Goal: Information Seeking & Learning: Learn about a topic

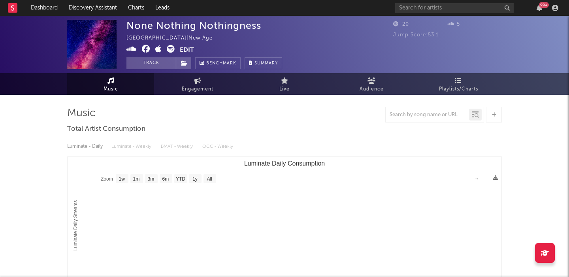
select select "1w"
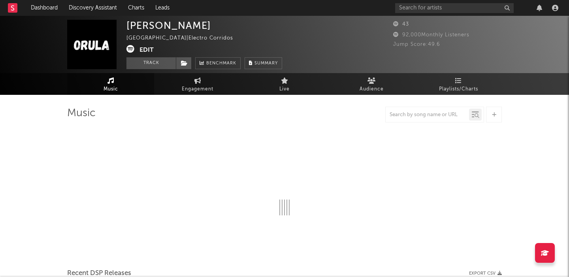
select select "1w"
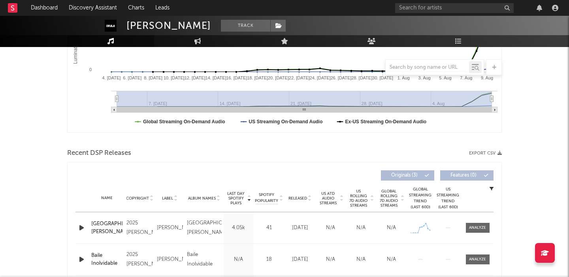
scroll to position [270, 0]
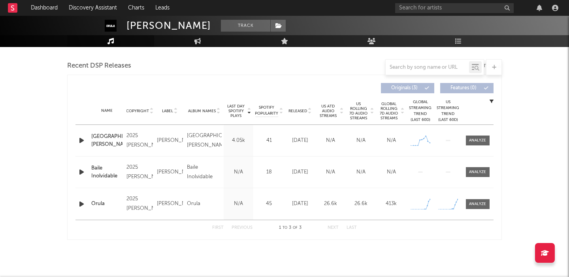
click at [79, 203] on icon "button" at bounding box center [81, 204] width 8 height 10
click at [450, 8] on input "text" at bounding box center [454, 8] width 118 height 10
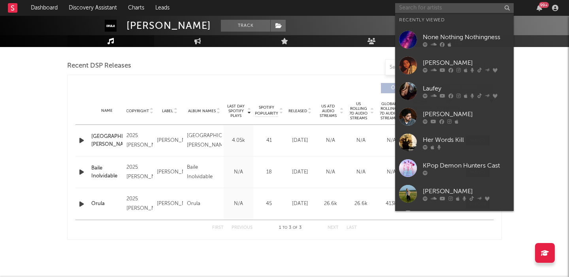
paste input "RSquared"
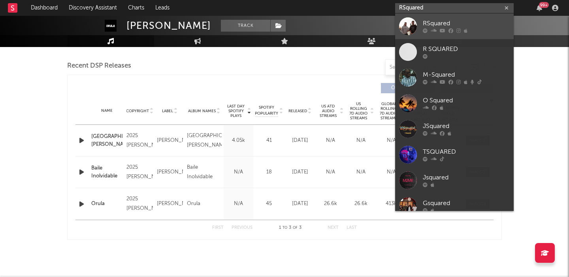
type input "RSquared"
click at [452, 21] on div "RSquared" at bounding box center [465, 23] width 87 height 9
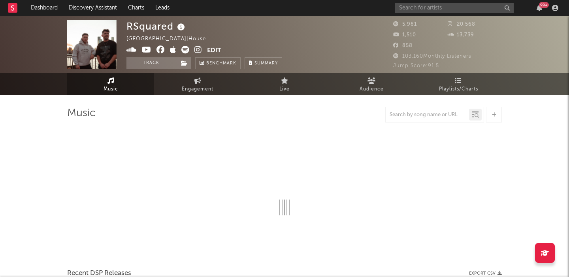
select select "6m"
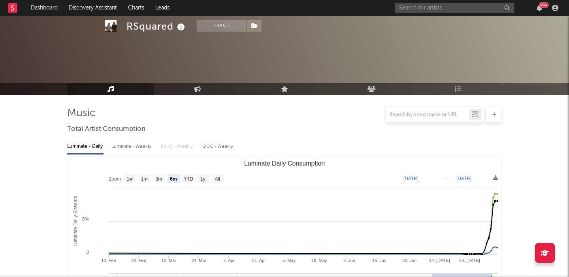
scroll to position [273, 0]
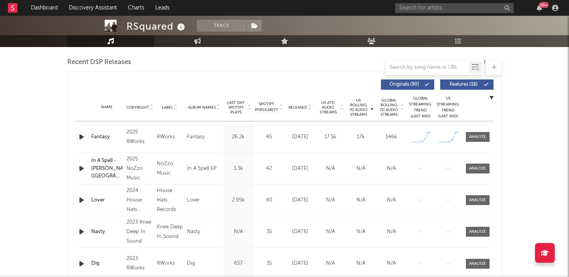
click at [83, 139] on icon "button" at bounding box center [81, 137] width 8 height 10
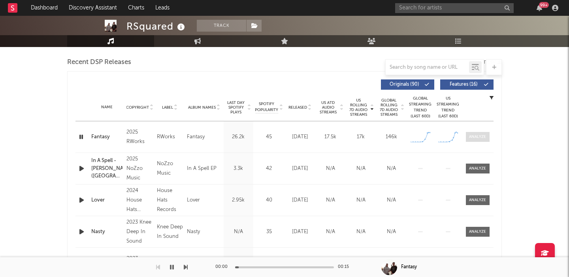
click at [488, 136] on span at bounding box center [477, 137] width 24 height 10
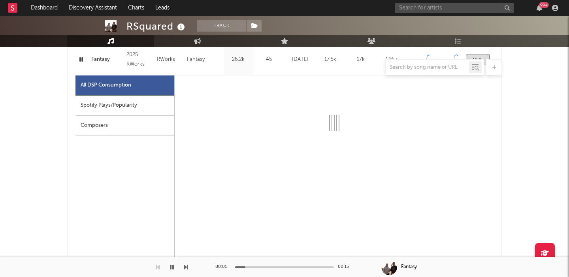
scroll to position [354, 0]
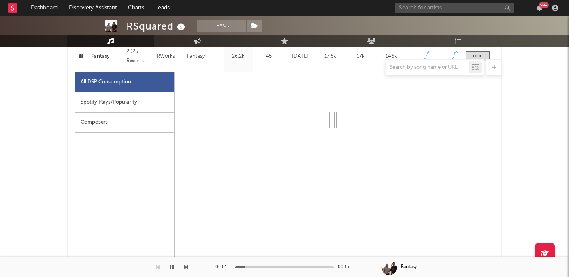
select select "1w"
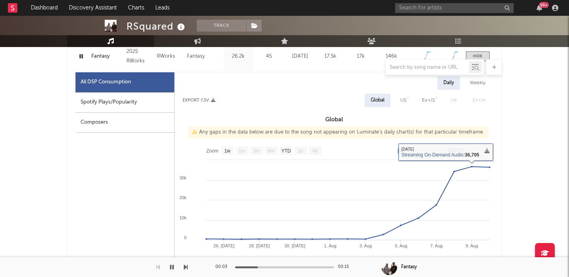
click at [403, 99] on div "US" at bounding box center [403, 100] width 6 height 9
select select "1w"
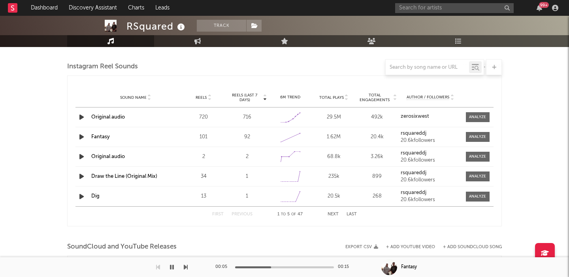
scroll to position [907, 0]
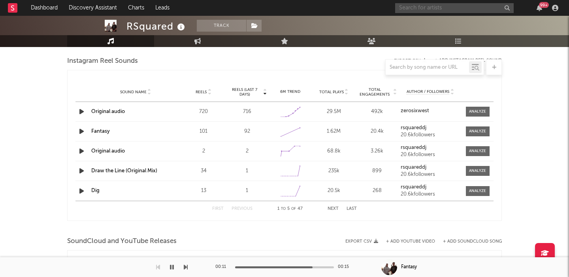
click at [484, 9] on input "text" at bounding box center [454, 8] width 118 height 10
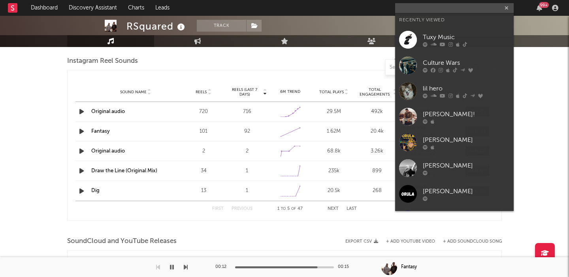
paste input "Her Words Kill"
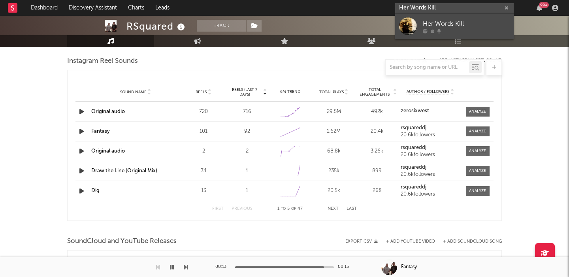
type input "Her Words Kill"
click at [487, 26] on div "Her Words Kill" at bounding box center [465, 23] width 87 height 9
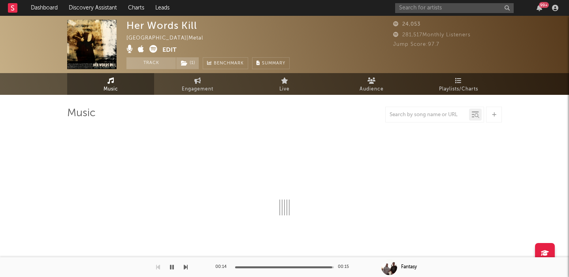
select select "1w"
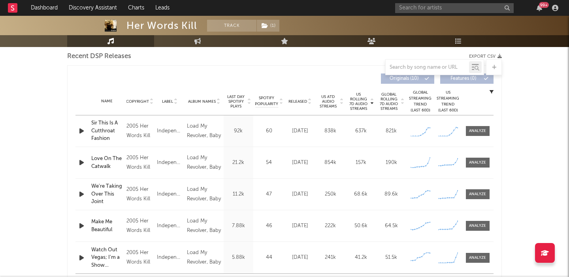
scroll to position [272, 0]
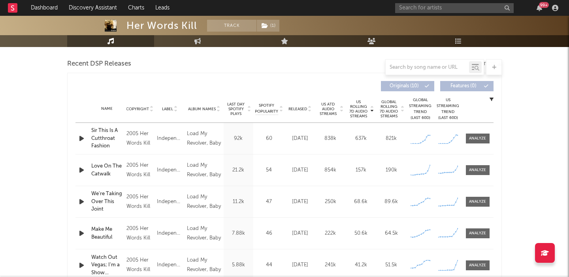
click at [80, 140] on icon "button" at bounding box center [81, 138] width 8 height 10
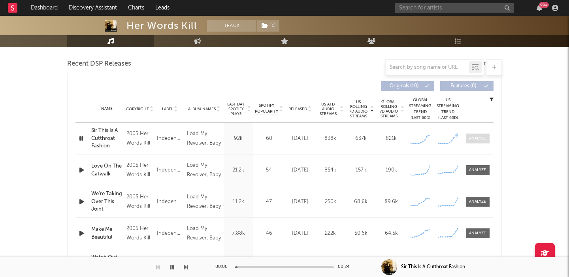
click at [480, 137] on div at bounding box center [477, 138] width 17 height 6
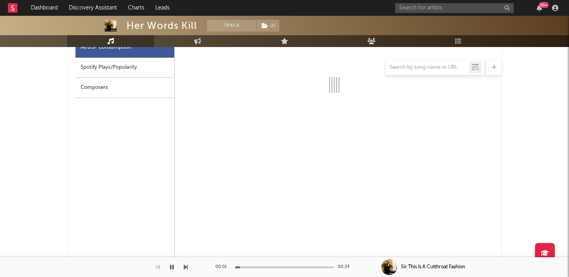
scroll to position [389, 0]
select select "1w"
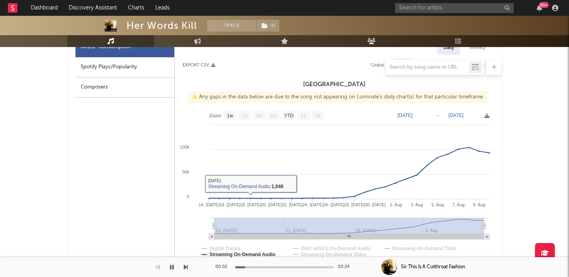
click at [154, 62] on div at bounding box center [284, 67] width 434 height 16
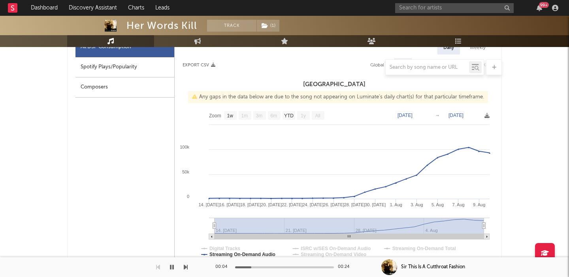
click at [153, 69] on div at bounding box center [284, 67] width 434 height 16
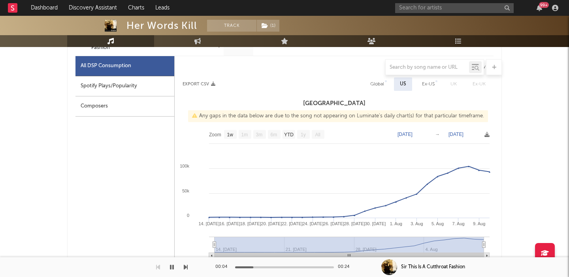
scroll to position [367, 0]
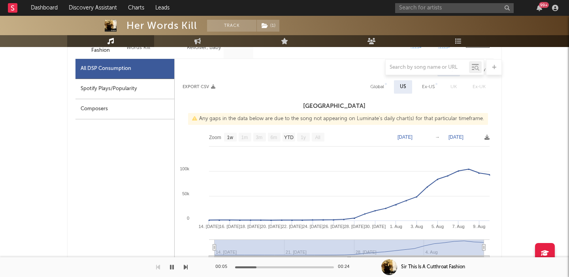
click at [108, 91] on div "Spotify Plays/Popularity" at bounding box center [124, 89] width 99 height 20
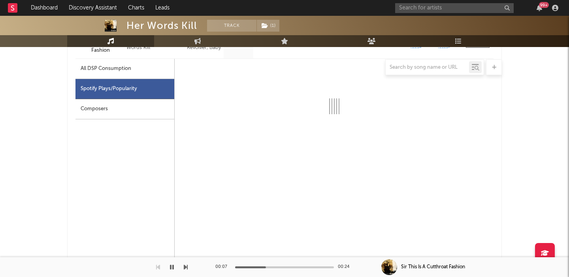
click at [131, 65] on div at bounding box center [284, 67] width 434 height 16
click at [131, 71] on div at bounding box center [284, 67] width 434 height 16
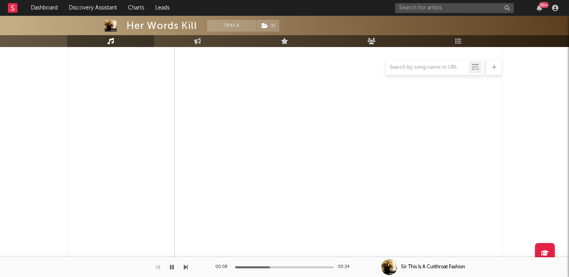
scroll to position [920, 0]
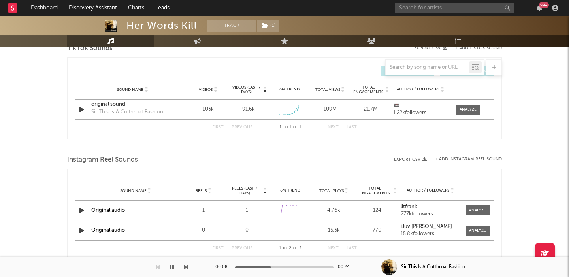
select select "6m"
select select "1w"
click at [474, 109] on div at bounding box center [467, 110] width 17 height 6
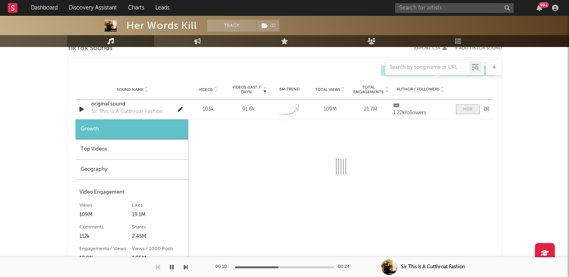
scroll to position [998, 0]
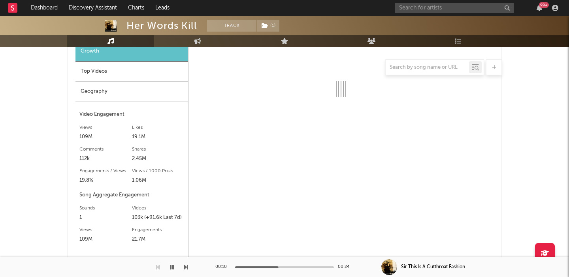
select select "1w"
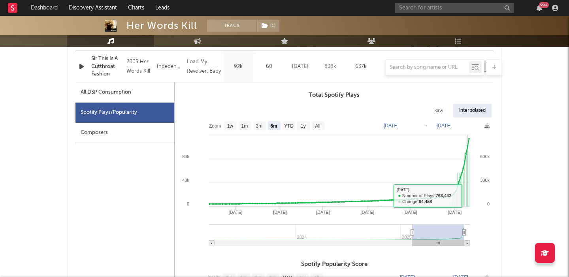
scroll to position [340, 0]
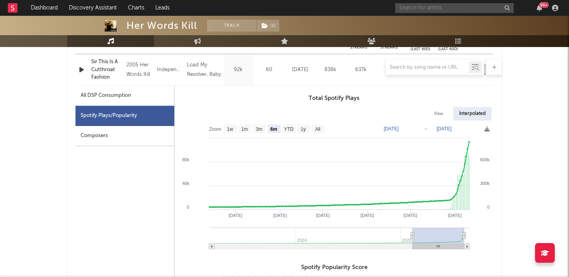
click at [443, 10] on input "text" at bounding box center [454, 8] width 118 height 10
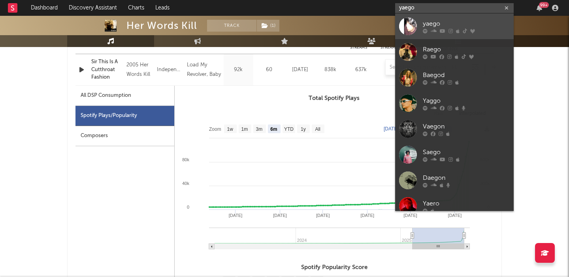
type input "yaego"
click at [451, 22] on div "yaego" at bounding box center [465, 23] width 87 height 9
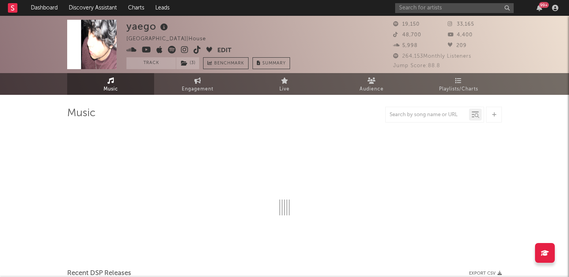
select select "6m"
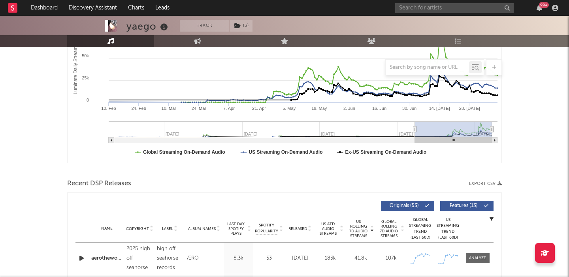
scroll to position [251, 0]
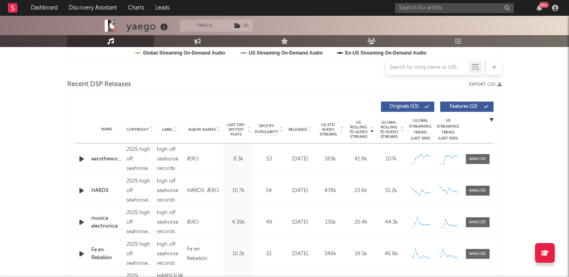
click at [452, 105] on span "Features ( 13 )" at bounding box center [463, 106] width 36 height 5
click at [196, 130] on span "Album Names" at bounding box center [202, 129] width 28 height 5
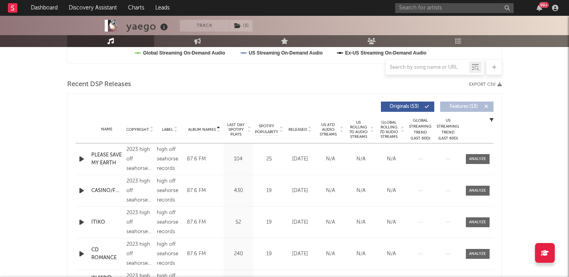
click at [196, 130] on span "Album Names" at bounding box center [202, 129] width 28 height 5
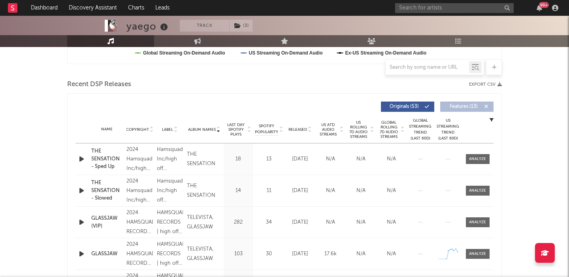
click at [302, 129] on span "Released" at bounding box center [297, 129] width 19 height 5
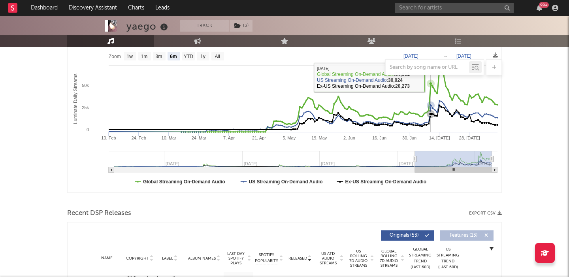
scroll to position [248, 0]
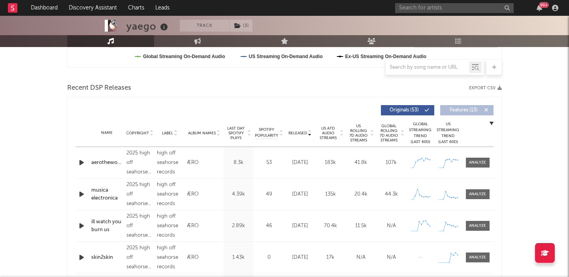
click at [361, 135] on span "US Rolling 7D Audio Streams" at bounding box center [358, 133] width 22 height 19
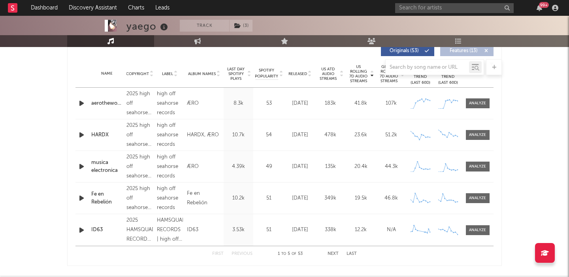
scroll to position [298, 0]
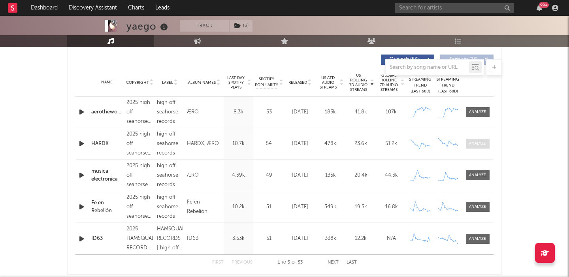
click at [477, 145] on div at bounding box center [477, 144] width 17 height 6
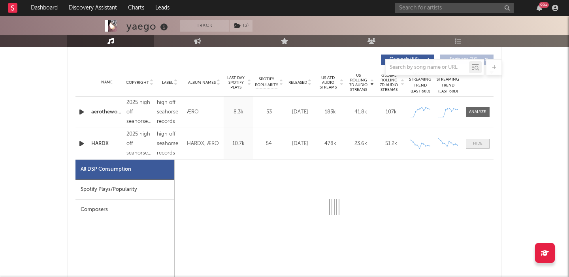
select select "1w"
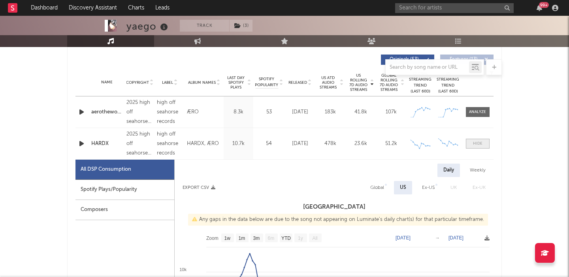
click at [477, 145] on div at bounding box center [477, 144] width 9 height 6
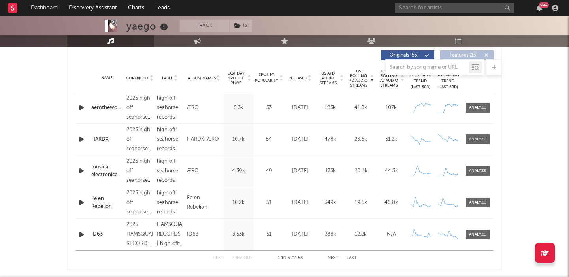
scroll to position [377, 0]
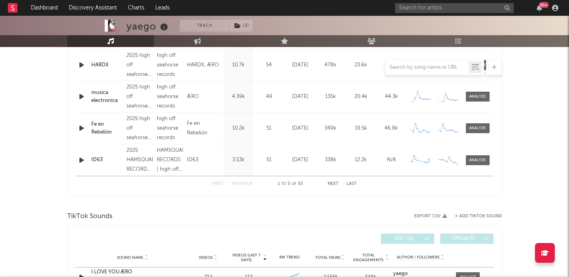
click at [332, 182] on button "Next" at bounding box center [332, 184] width 11 height 4
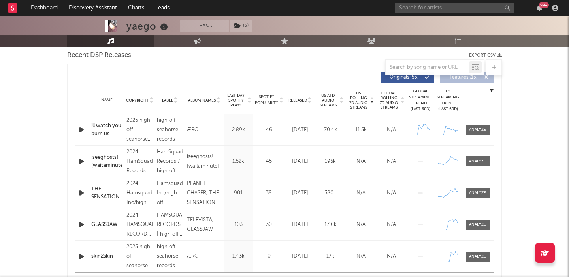
scroll to position [274, 0]
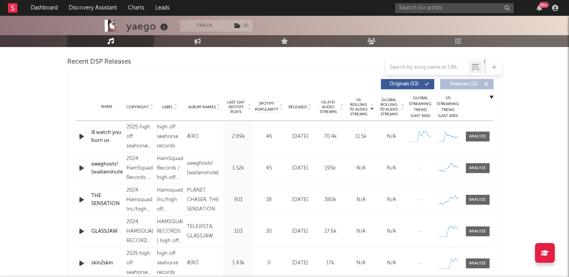
click at [301, 107] on span "Released" at bounding box center [297, 107] width 19 height 5
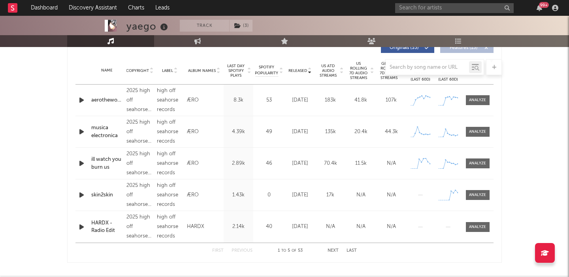
scroll to position [316, 0]
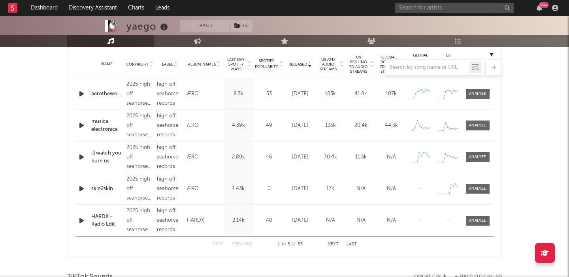
click at [335, 245] on button "Next" at bounding box center [332, 244] width 11 height 4
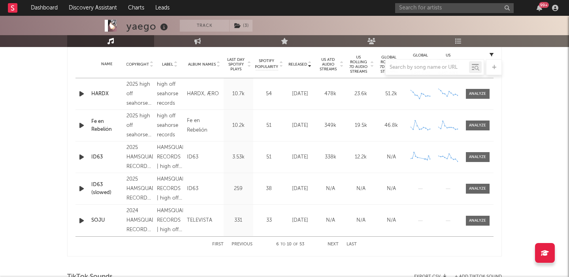
click at [335, 245] on button "Next" at bounding box center [332, 244] width 11 height 4
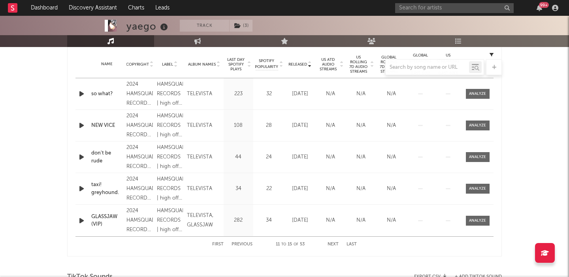
click at [241, 244] on button "Previous" at bounding box center [241, 244] width 21 height 4
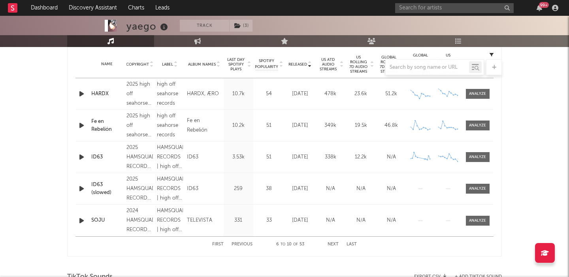
click at [239, 241] on div "First Previous 6 to 10 of 53 Next Last" at bounding box center [284, 243] width 145 height 15
click at [241, 244] on button "Previous" at bounding box center [241, 244] width 21 height 4
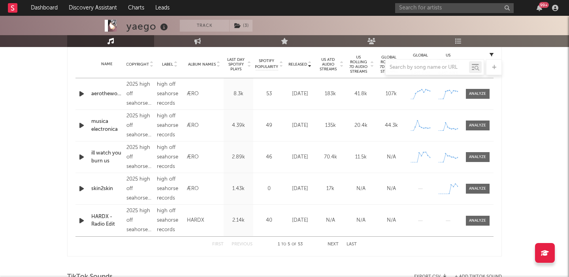
click at [241, 244] on button "Previous" at bounding box center [241, 244] width 21 height 4
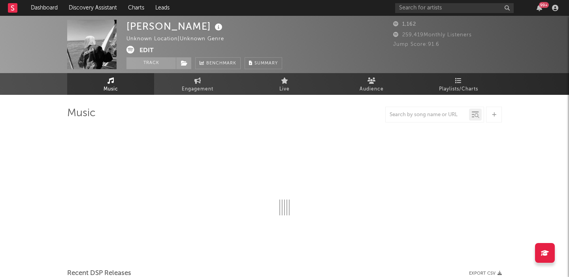
select select "1w"
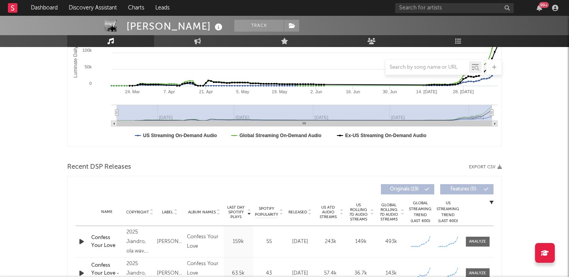
scroll to position [263, 0]
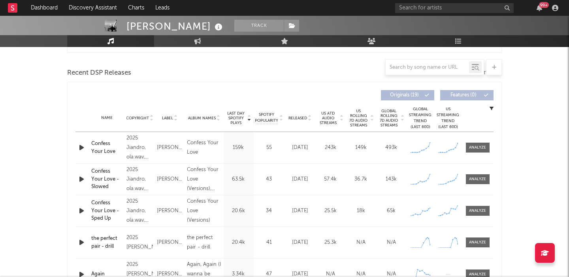
click at [82, 145] on icon "button" at bounding box center [81, 148] width 8 height 10
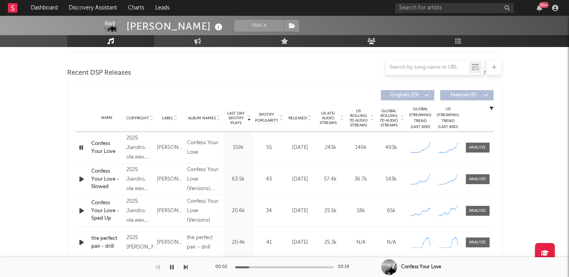
scroll to position [333, 0]
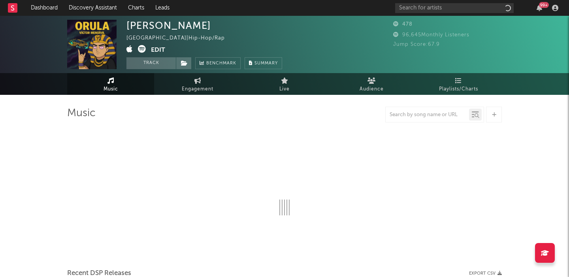
select select "1w"
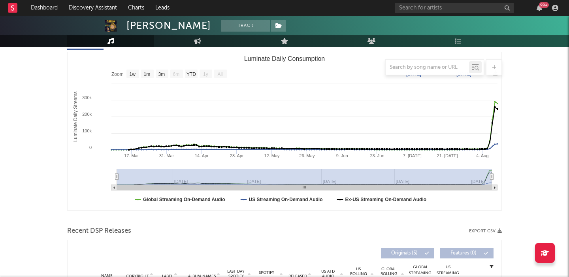
scroll to position [285, 0]
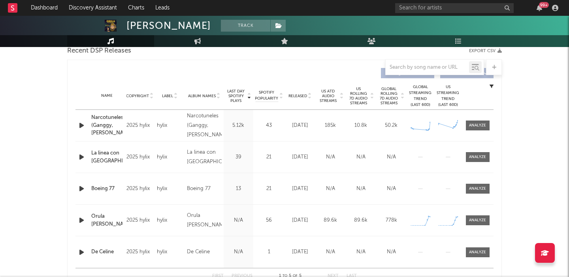
click at [364, 94] on span "US Rolling 7D Audio Streams" at bounding box center [358, 95] width 22 height 19
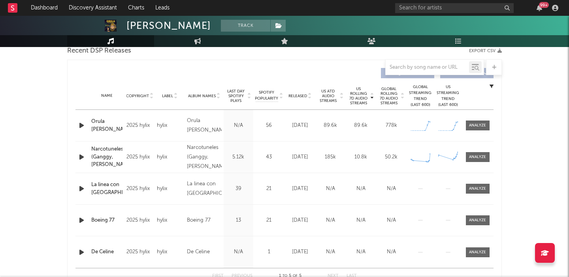
click at [83, 121] on icon "button" at bounding box center [81, 125] width 8 height 10
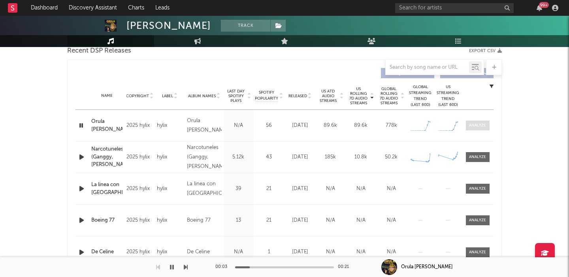
click at [480, 127] on div at bounding box center [477, 125] width 17 height 6
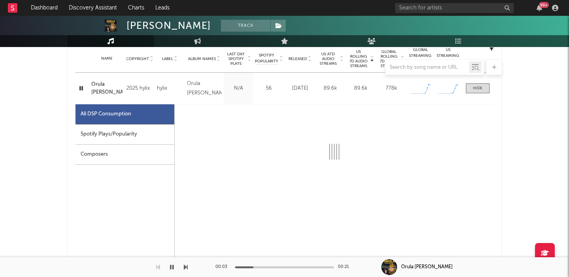
select select "1w"
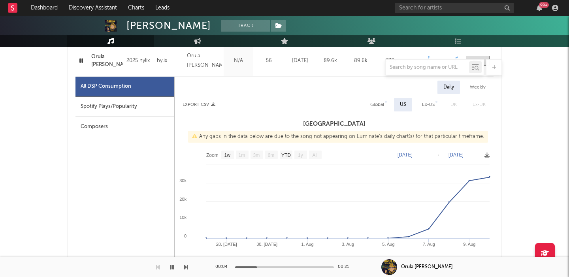
scroll to position [372, 0]
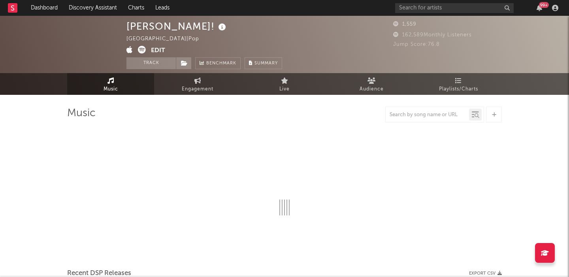
select select "6m"
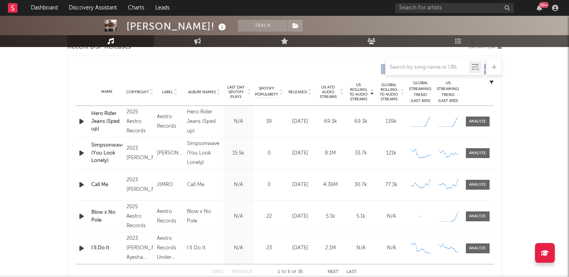
scroll to position [291, 0]
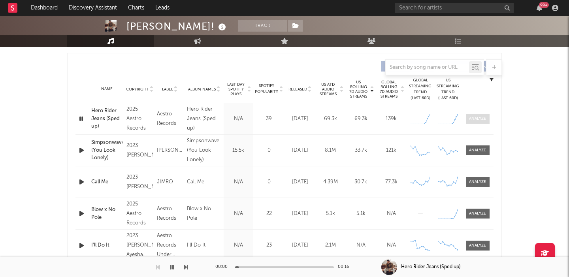
click at [475, 120] on div at bounding box center [477, 119] width 17 height 6
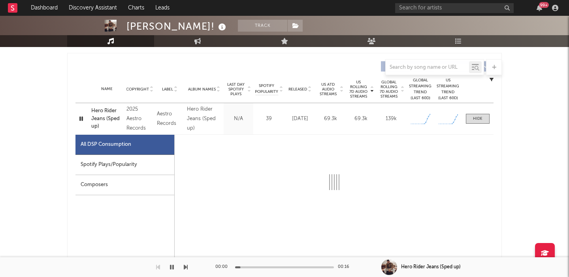
select select "1w"
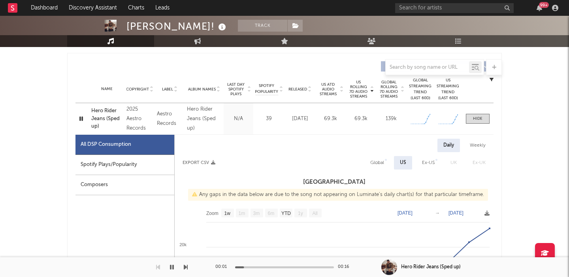
scroll to position [340, 0]
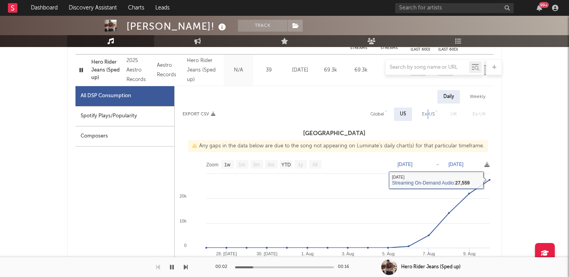
click at [428, 118] on div "Ex-US" at bounding box center [428, 113] width 13 height 9
select select "1w"
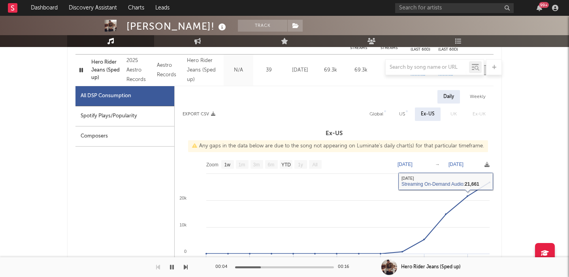
click at [372, 118] on div "Global" at bounding box center [376, 113] width 14 height 9
select select "1w"
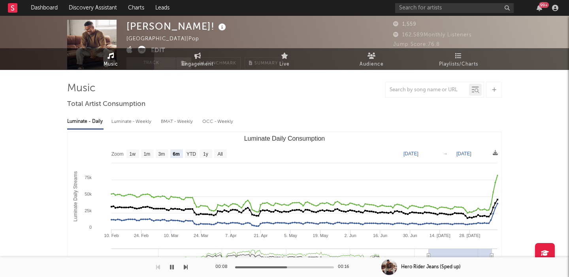
scroll to position [0, 0]
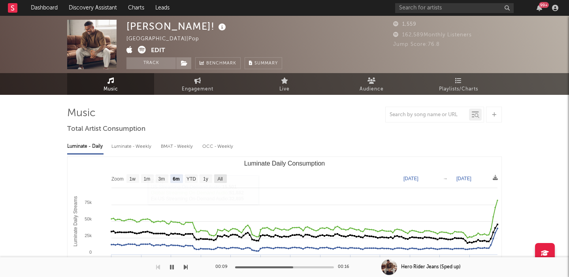
click at [218, 180] on text "All" at bounding box center [219, 179] width 5 height 6
select select "All"
type input "2022-09-04"
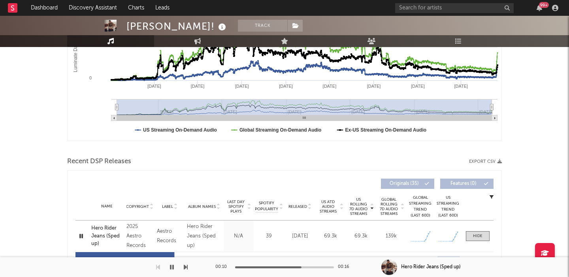
scroll to position [286, 0]
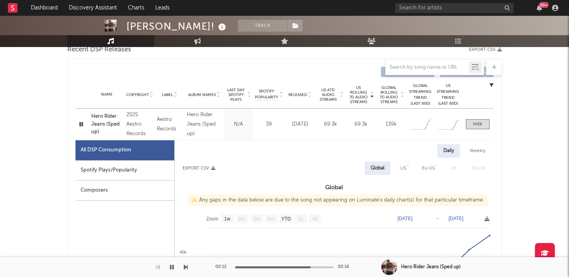
click at [126, 171] on div "Spotify Plays/Popularity" at bounding box center [124, 170] width 99 height 20
select select "1w"
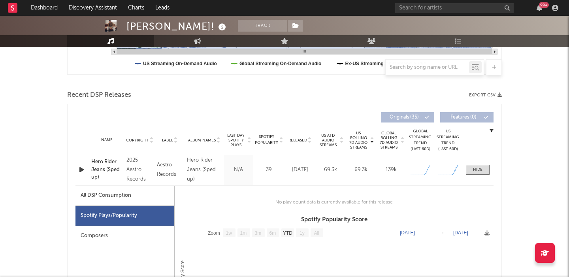
scroll to position [0, 0]
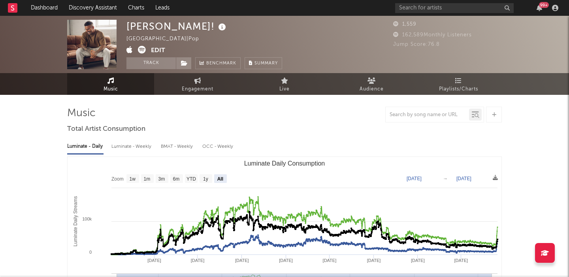
click at [142, 50] on icon at bounding box center [142, 50] width 8 height 8
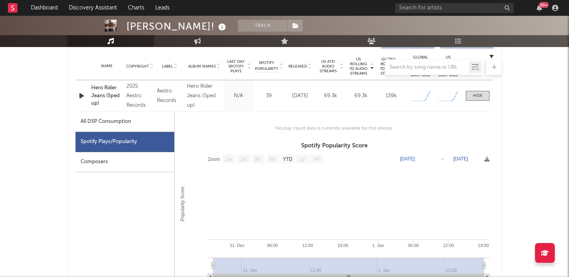
scroll to position [300, 0]
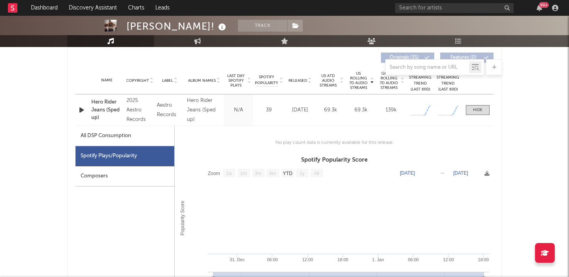
click at [82, 108] on icon "button" at bounding box center [81, 110] width 8 height 10
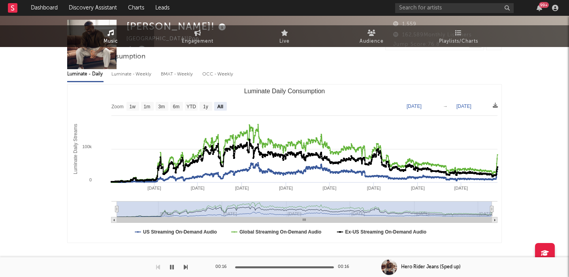
scroll to position [0, 0]
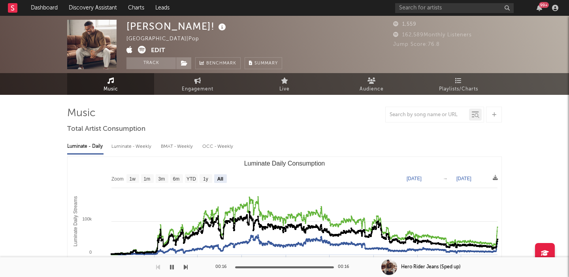
click at [494, 119] on div at bounding box center [494, 115] width 16 height 16
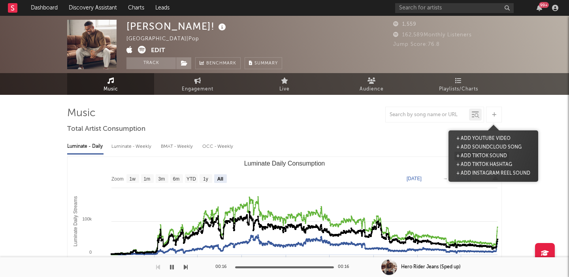
click at [484, 156] on button "+ Add TikTok Sound" at bounding box center [481, 156] width 54 height 9
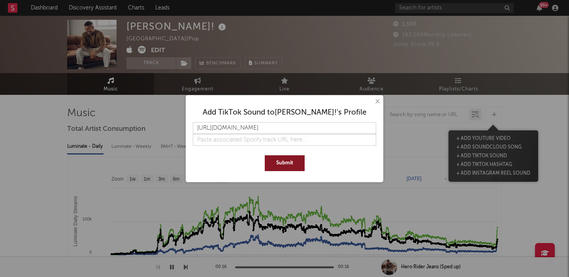
scroll to position [0, 14]
type input "https://www.tiktok.com/music/original-sound-7530430149352606494"
click at [281, 161] on button "Submit" at bounding box center [285, 163] width 40 height 16
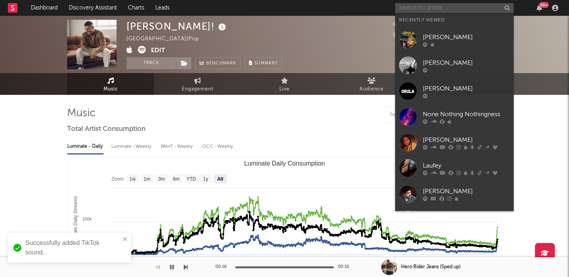
click at [404, 10] on input "text" at bounding box center [454, 8] width 118 height 10
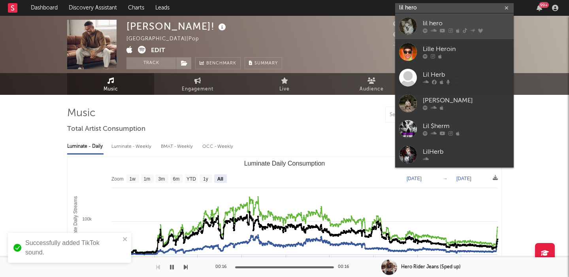
type input "lil hero"
click at [458, 19] on div "lil hero" at bounding box center [465, 23] width 87 height 9
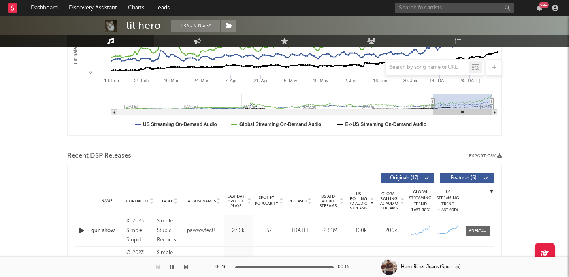
scroll to position [193, 0]
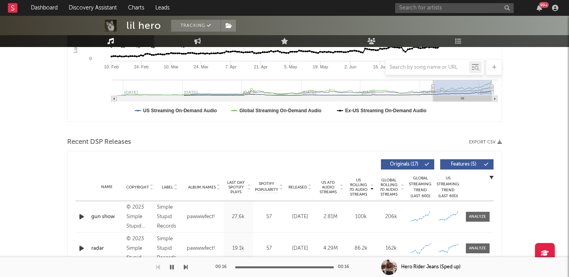
click at [85, 214] on icon "button" at bounding box center [81, 217] width 8 height 10
click at [303, 187] on span "Released" at bounding box center [297, 187] width 19 height 5
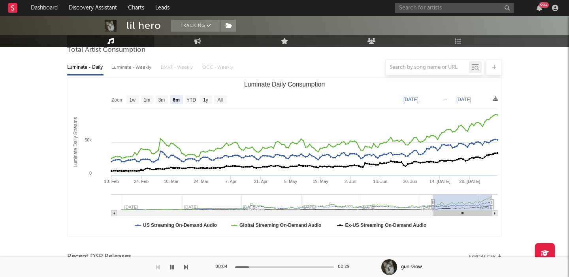
scroll to position [0, 0]
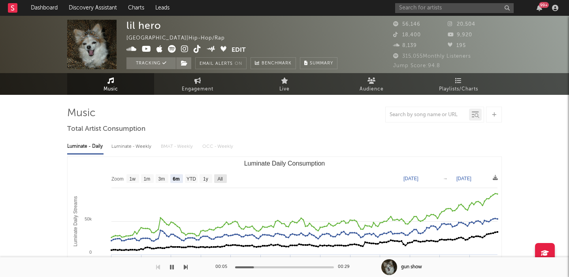
click at [220, 178] on text "All" at bounding box center [219, 179] width 5 height 6
select select "All"
type input "2022-06-12"
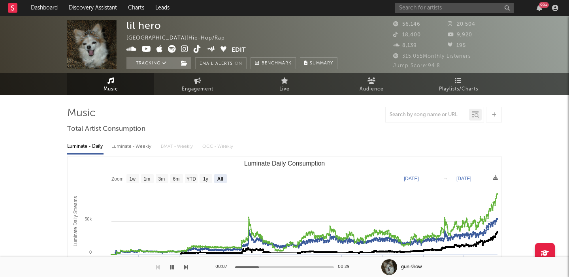
click at [184, 48] on icon at bounding box center [185, 49] width 8 height 8
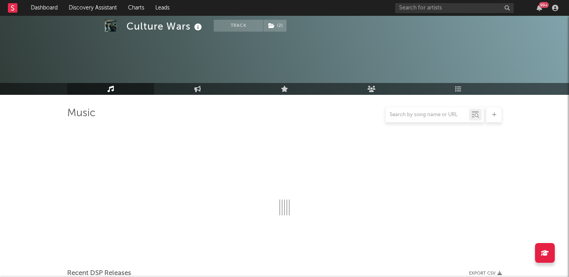
select select "6m"
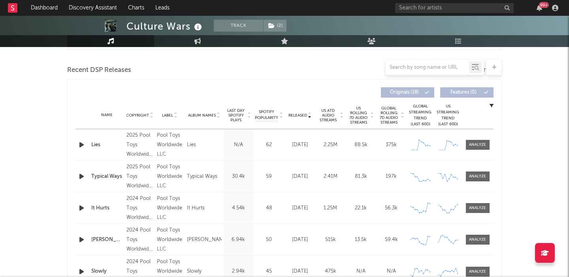
scroll to position [286, 0]
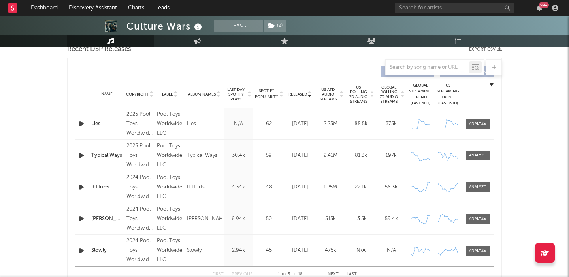
click at [80, 188] on icon "button" at bounding box center [81, 187] width 8 height 10
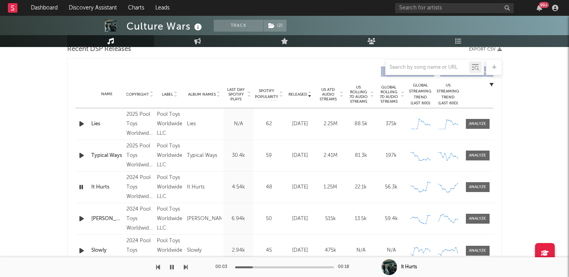
click at [81, 153] on icon "button" at bounding box center [81, 155] width 8 height 10
click at [472, 151] on span at bounding box center [477, 155] width 24 height 10
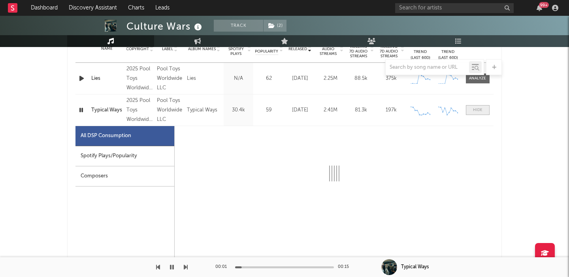
select select "1w"
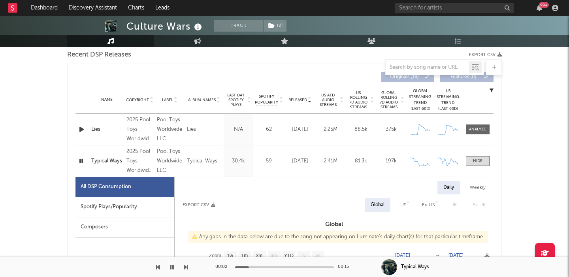
scroll to position [280, 0]
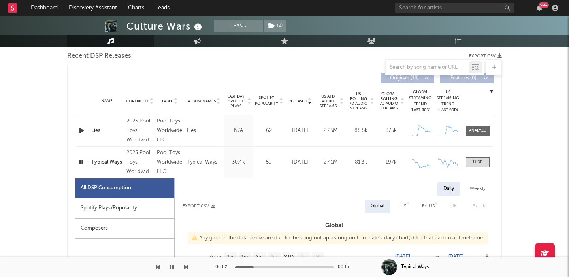
click at [365, 101] on span "US Rolling 7D Audio Streams" at bounding box center [358, 101] width 22 height 19
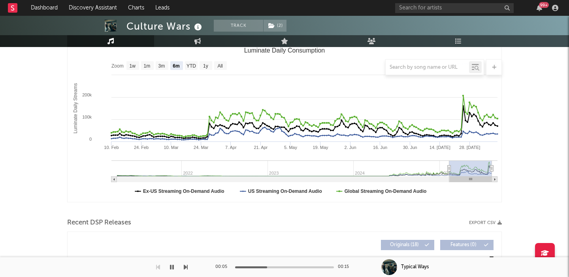
scroll to position [112, 0]
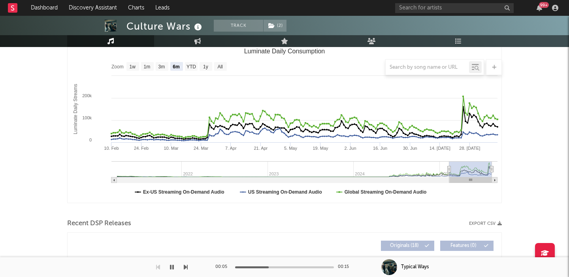
click at [220, 64] on div at bounding box center [284, 67] width 434 height 16
click at [220, 67] on div at bounding box center [284, 67] width 434 height 16
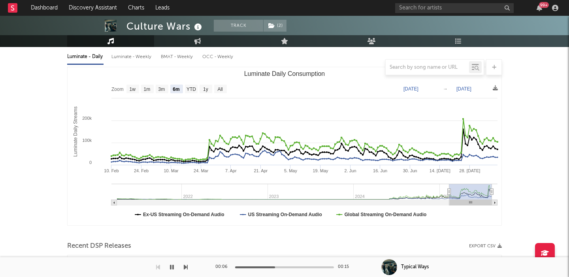
scroll to position [82, 0]
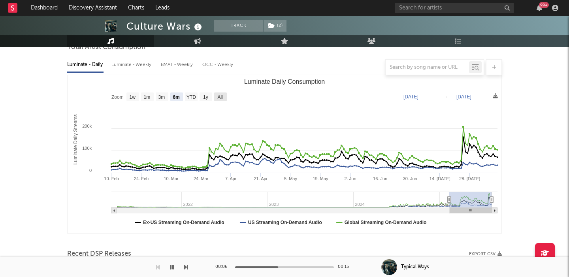
click at [222, 95] on text "All" at bounding box center [219, 97] width 5 height 6
select select "All"
type input "2021-03-31"
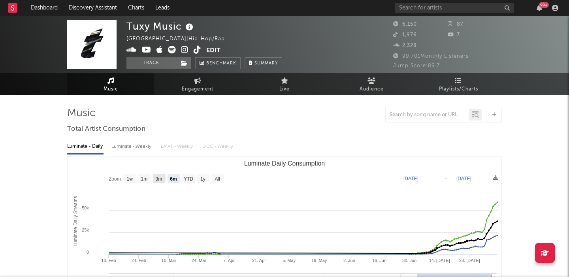
select select "6m"
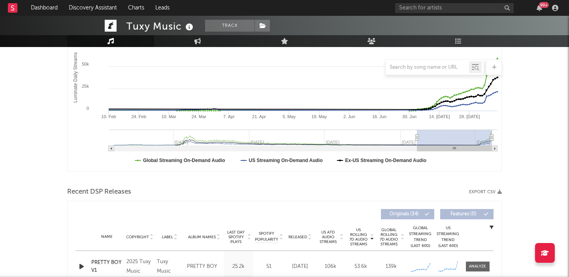
scroll to position [244, 0]
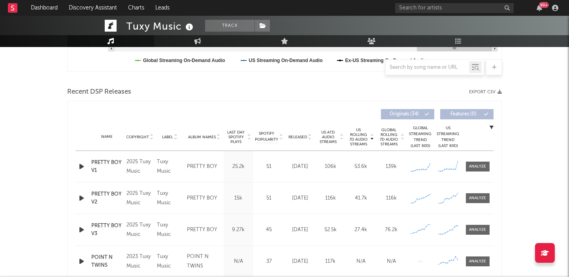
click at [80, 161] on icon "button" at bounding box center [81, 166] width 8 height 10
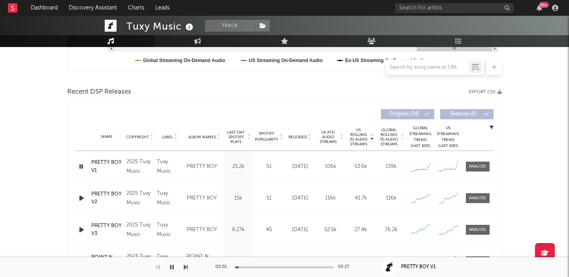
scroll to position [235, 0]
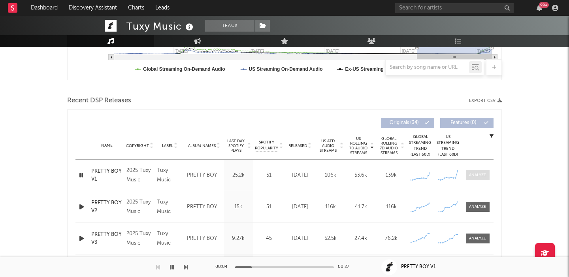
click at [482, 173] on div at bounding box center [477, 175] width 17 height 6
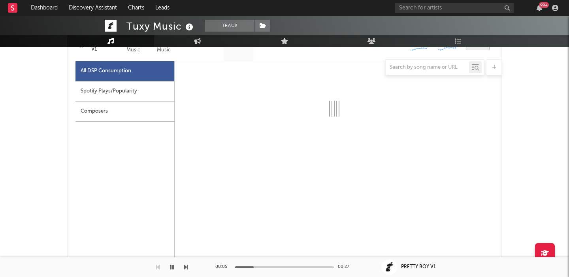
select select "1w"
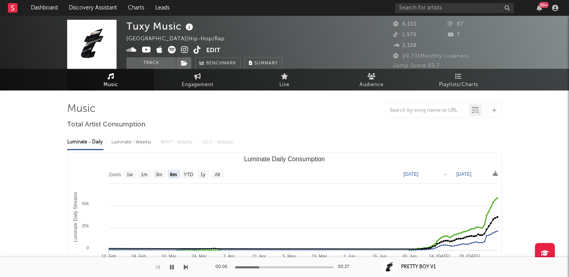
scroll to position [0, 0]
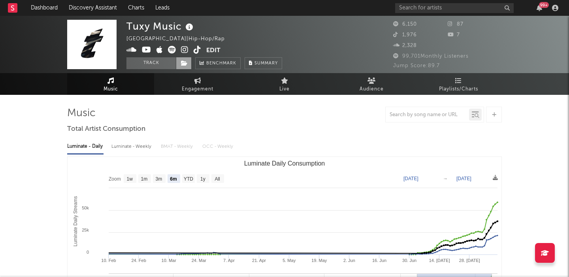
click at [181, 66] on icon at bounding box center [184, 63] width 7 height 6
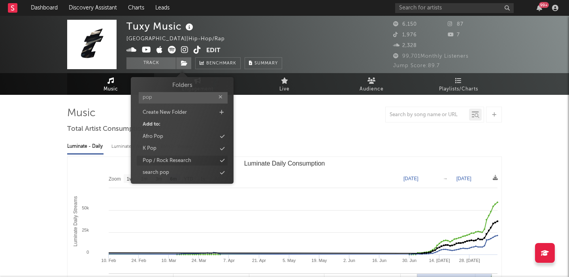
type input "pop"
click at [186, 158] on div "Pop / Rock Research" at bounding box center [167, 161] width 49 height 8
